Goal: Navigation & Orientation: Find specific page/section

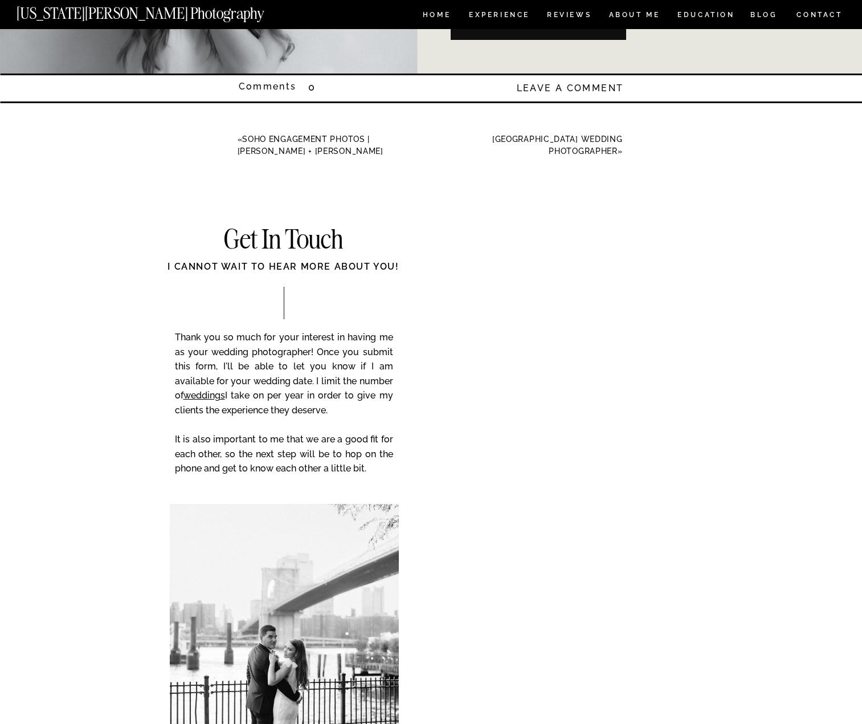
scroll to position [5185, 0]
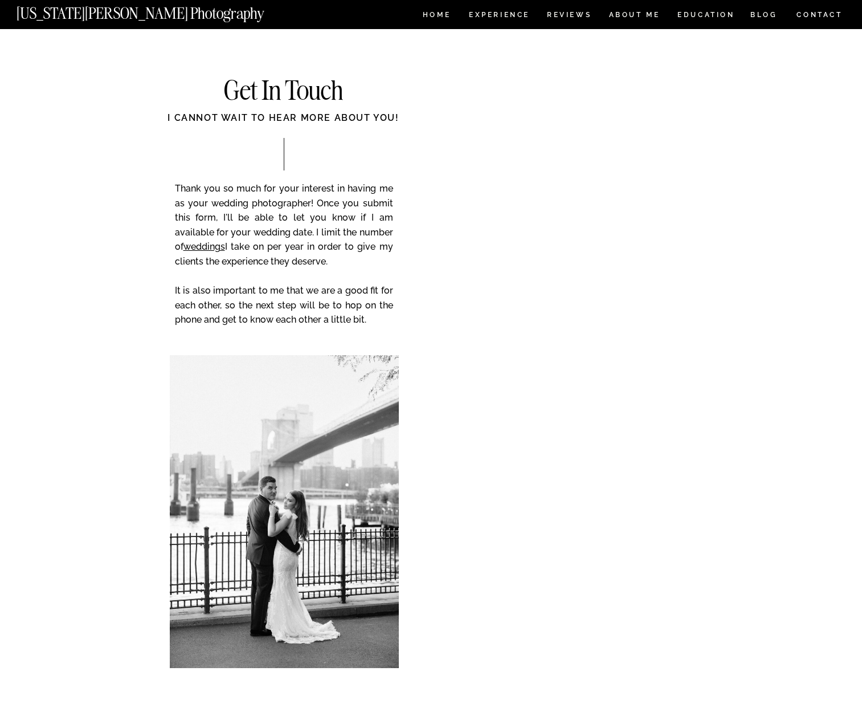
scroll to position [5527, 0]
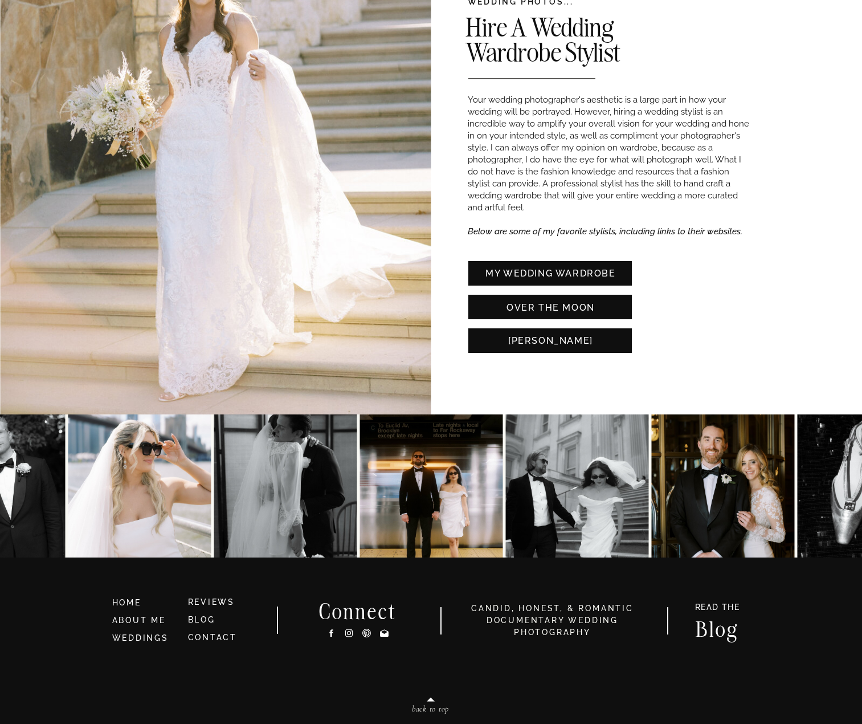
scroll to position [2480, 0]
